Goal: Navigation & Orientation: Find specific page/section

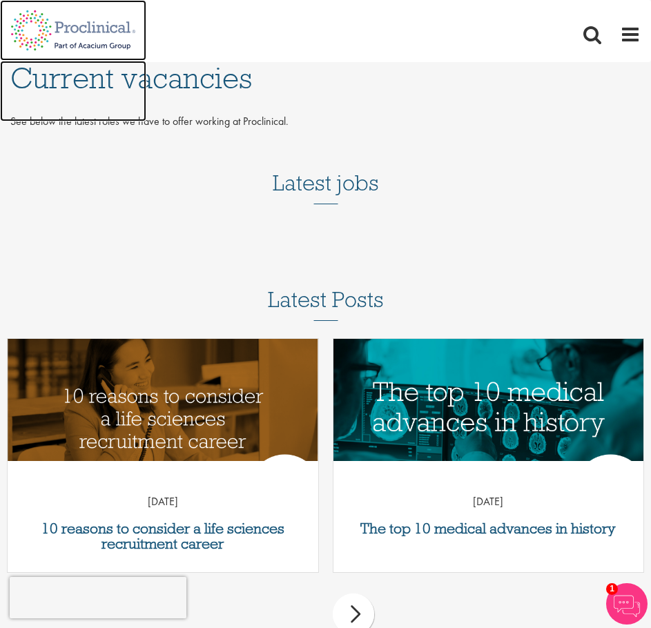
drag, startPoint x: 69, startPoint y: 28, endPoint x: 188, endPoint y: 58, distance: 123.0
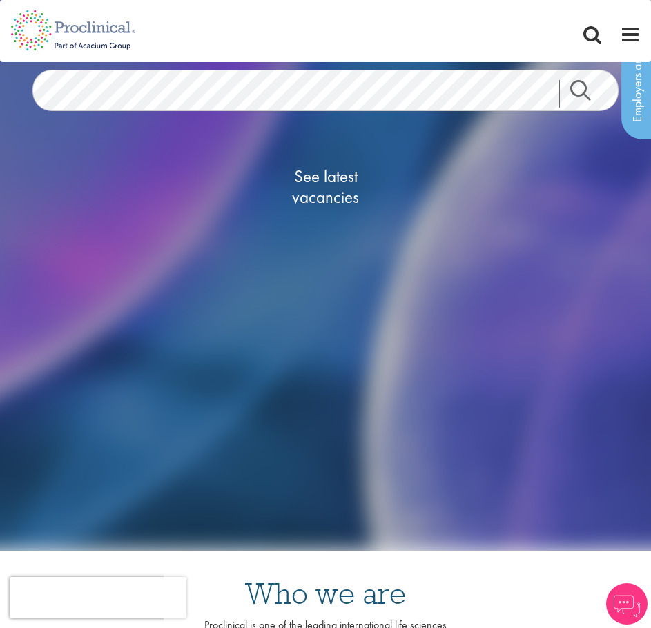
scroll to position [69, 0]
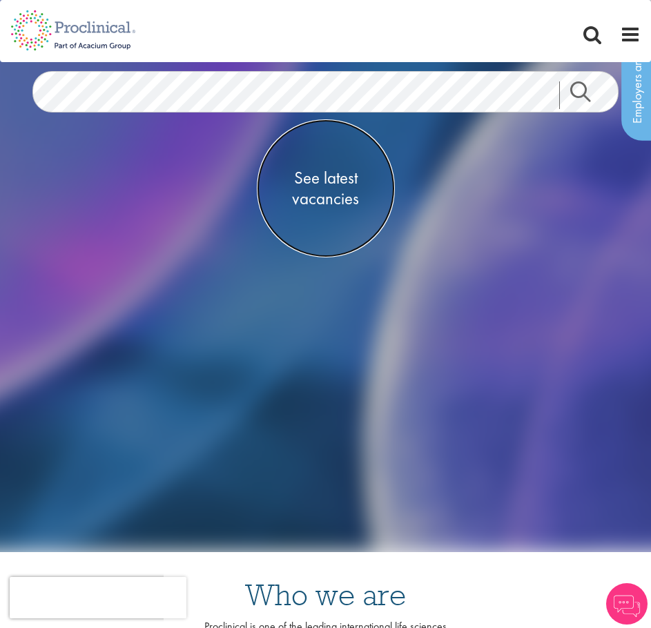
click at [348, 188] on span "See latest vacancies" at bounding box center [326, 188] width 138 height 41
